Goal: Task Accomplishment & Management: Use online tool/utility

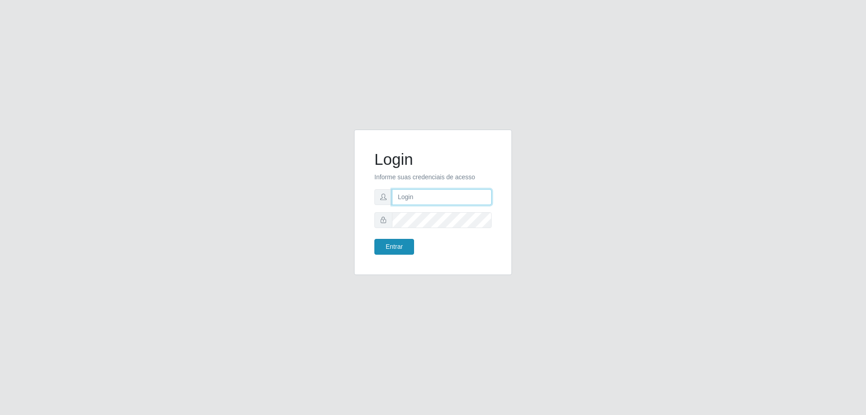
type input "mayara@frigomaster"
click at [381, 248] on button "Entrar" at bounding box center [394, 247] width 40 height 16
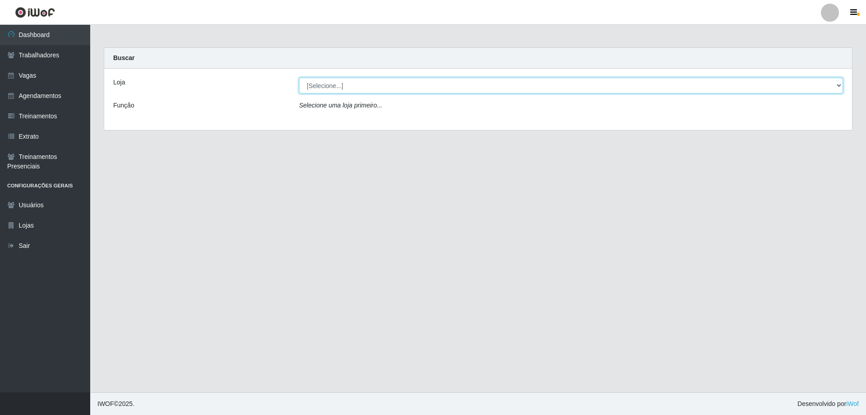
click at [470, 91] on select "[Selecione...] FrigoMaster" at bounding box center [571, 86] width 544 height 16
select select "392"
click at [299, 78] on select "[Selecione...] FrigoMaster" at bounding box center [571, 86] width 544 height 16
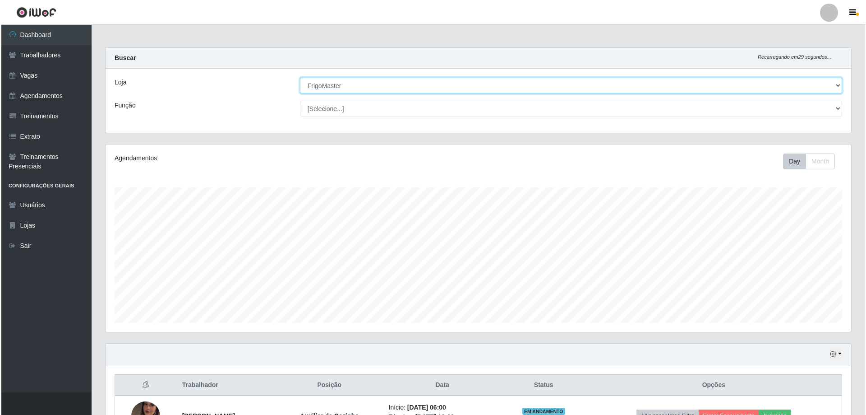
scroll to position [64, 0]
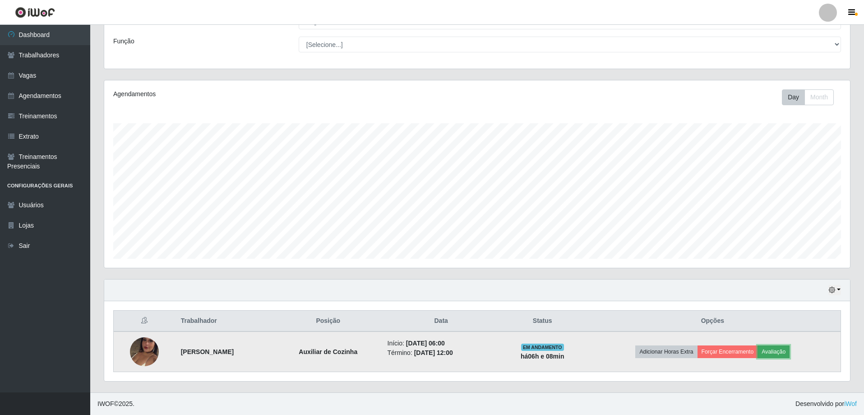
click at [789, 348] on button "Avaliação" at bounding box center [773, 351] width 32 height 13
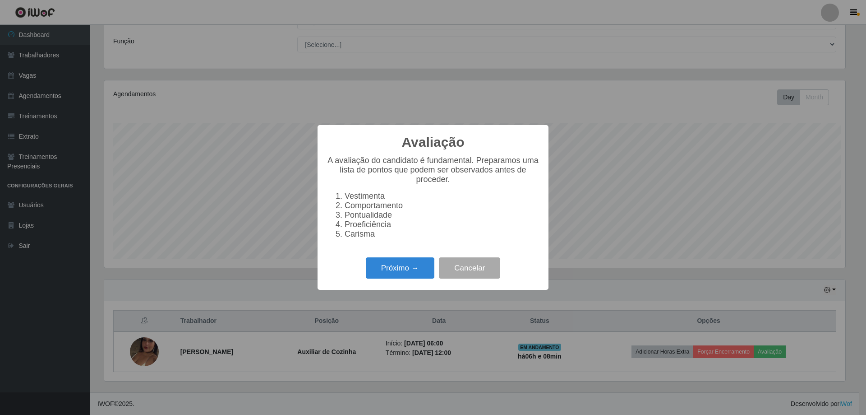
scroll to position [187, 741]
click at [402, 275] on button "Próximo →" at bounding box center [400, 267] width 69 height 21
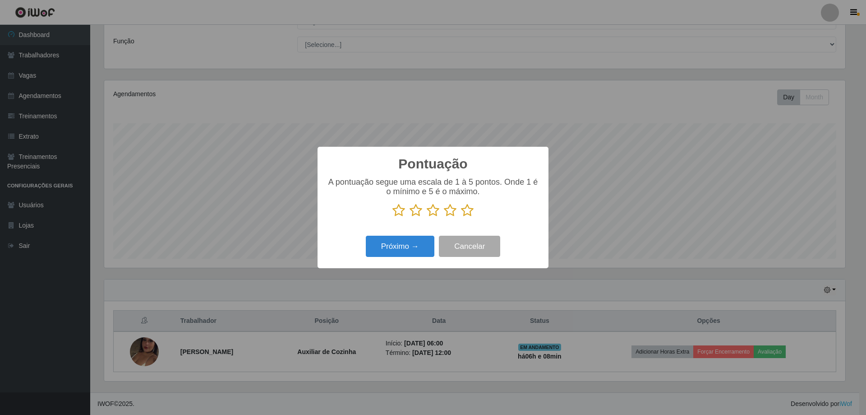
scroll to position [450860, 450306]
click at [472, 210] on icon at bounding box center [467, 210] width 13 height 14
click at [461, 217] on input "radio" at bounding box center [461, 217] width 0 height 0
click at [405, 253] on button "Próximo →" at bounding box center [400, 245] width 69 height 21
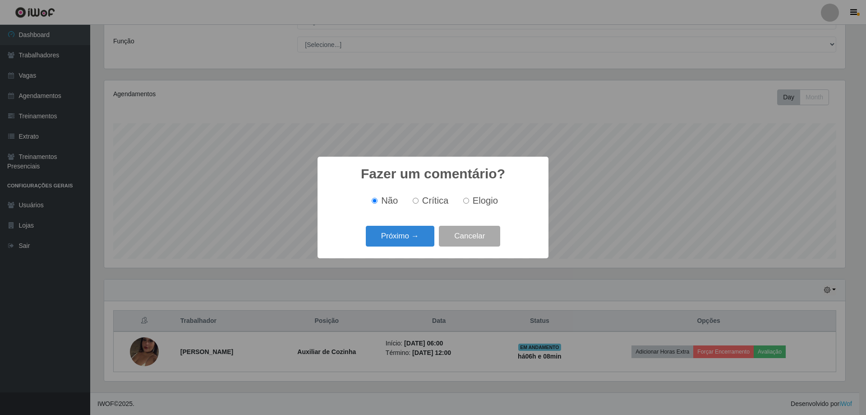
click at [399, 248] on div "Próximo → Cancelar" at bounding box center [433, 236] width 213 height 26
click at [398, 244] on button "Próximo →" at bounding box center [400, 236] width 69 height 21
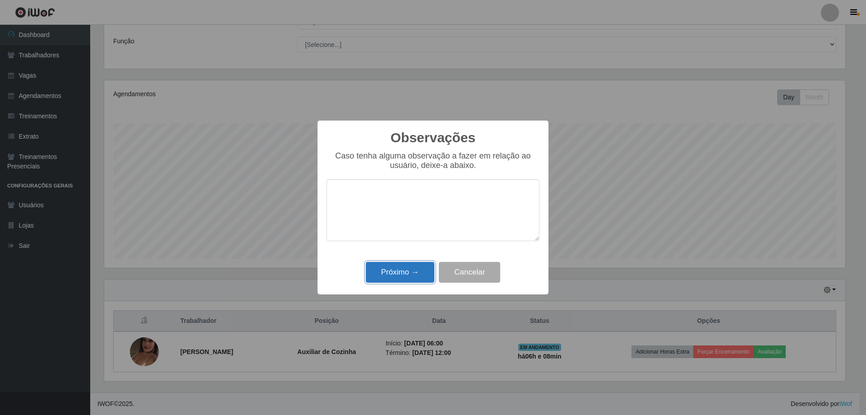
click at [409, 272] on button "Próximo →" at bounding box center [400, 272] width 69 height 21
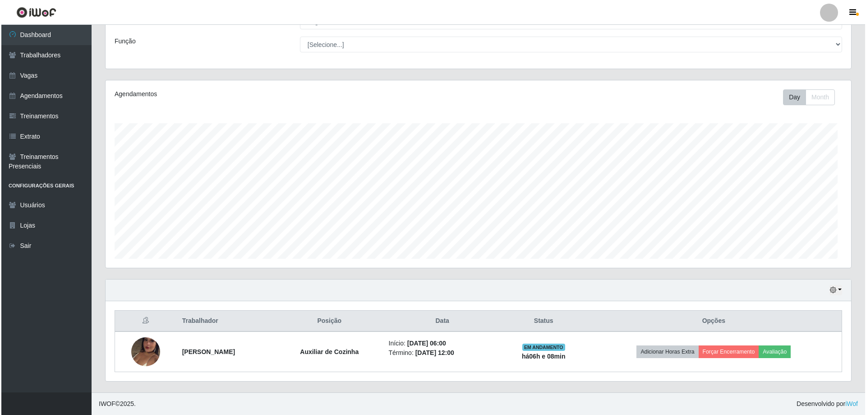
scroll to position [187, 746]
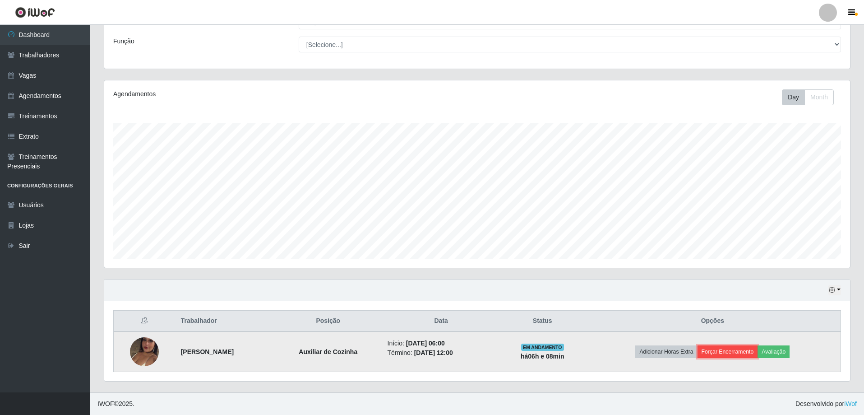
click at [728, 354] on button "Forçar Encerramento" at bounding box center [727, 351] width 60 height 13
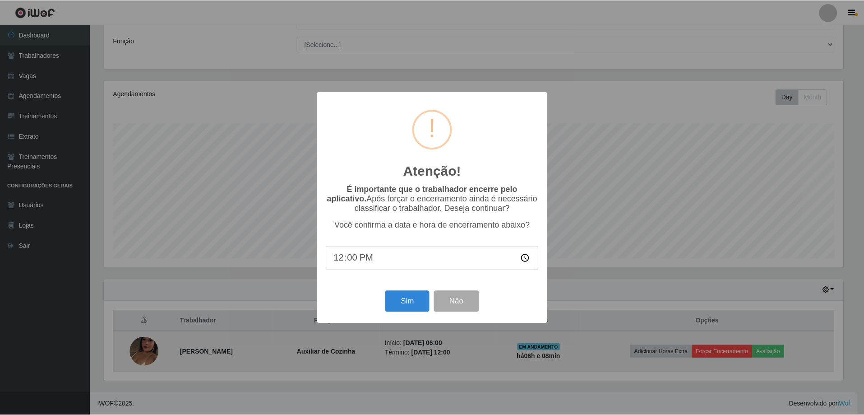
scroll to position [187, 741]
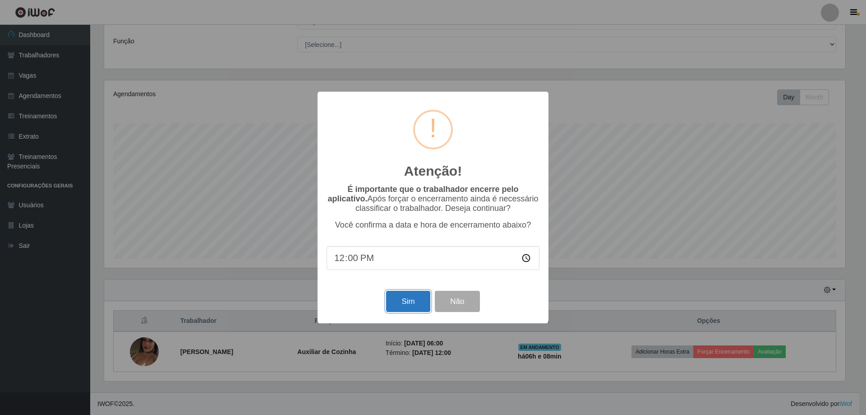
click at [399, 310] on button "Sim" at bounding box center [408, 300] width 44 height 21
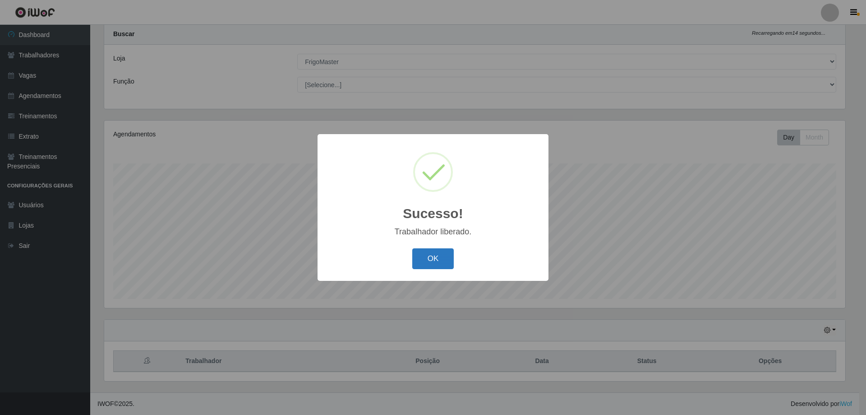
click at [418, 264] on button "OK" at bounding box center [433, 258] width 42 height 21
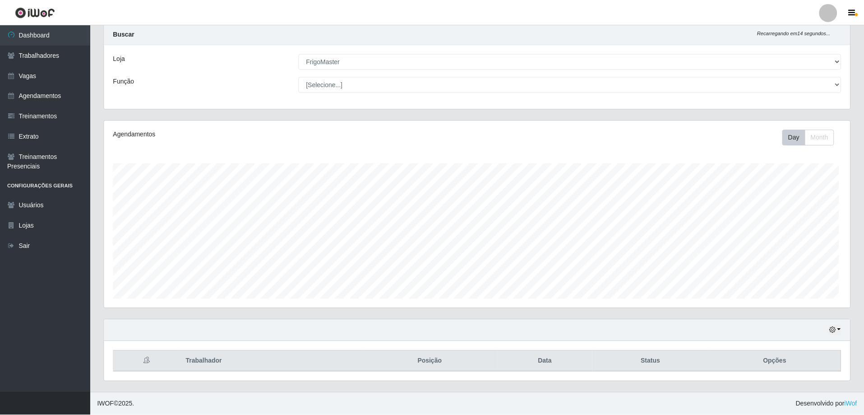
scroll to position [187, 746]
